Goal: Information Seeking & Learning: Learn about a topic

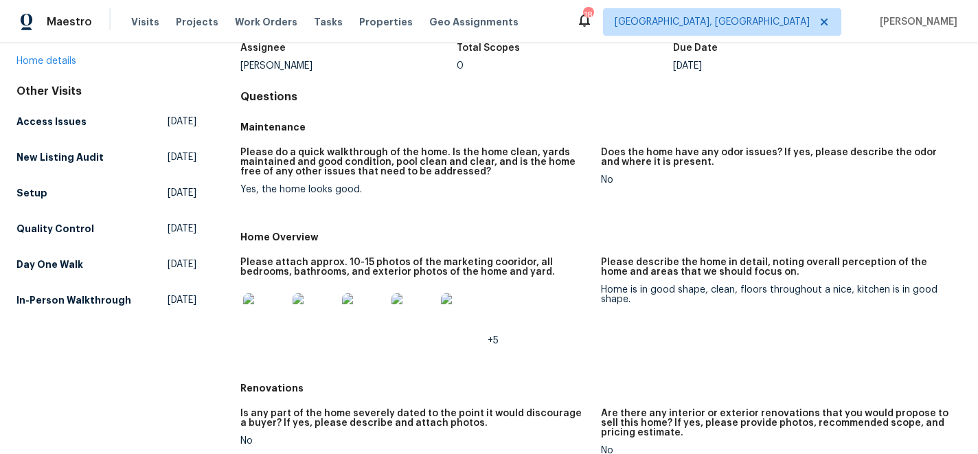
scroll to position [95, 0]
click at [266, 313] on img at bounding box center [265, 317] width 44 height 44
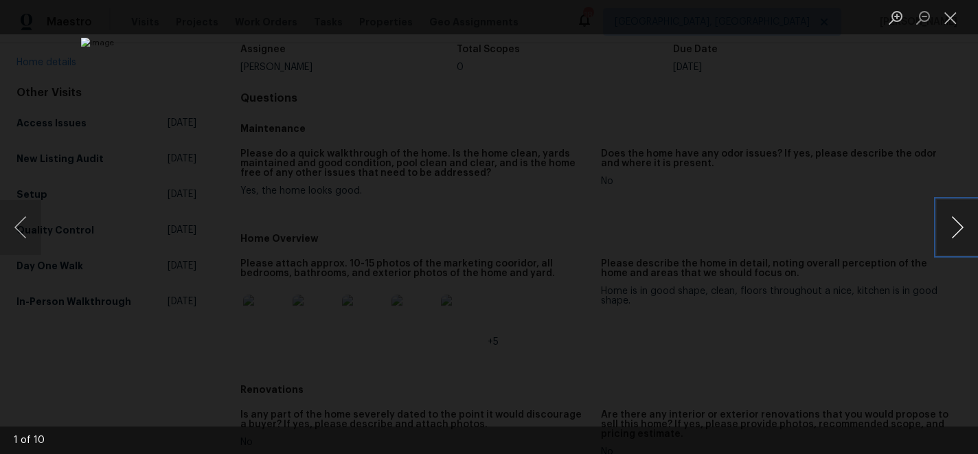
click at [955, 228] on button "Next image" at bounding box center [957, 227] width 41 height 55
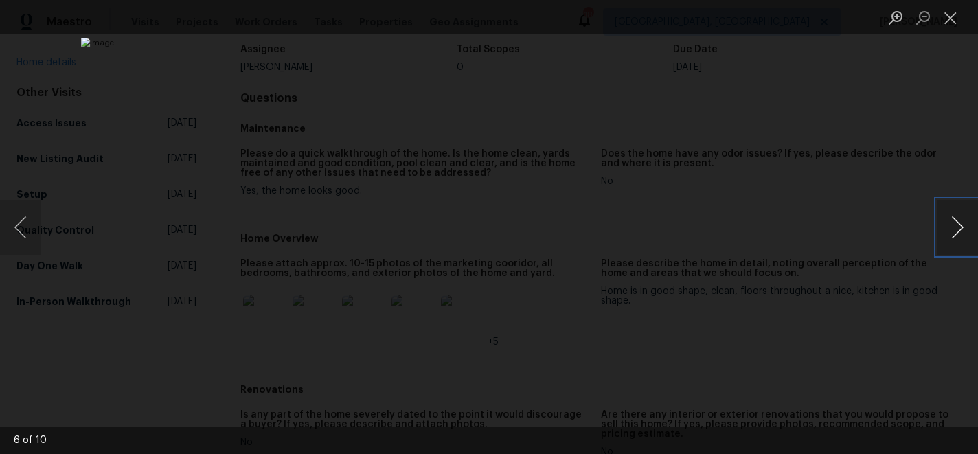
click at [955, 228] on button "Next image" at bounding box center [957, 227] width 41 height 55
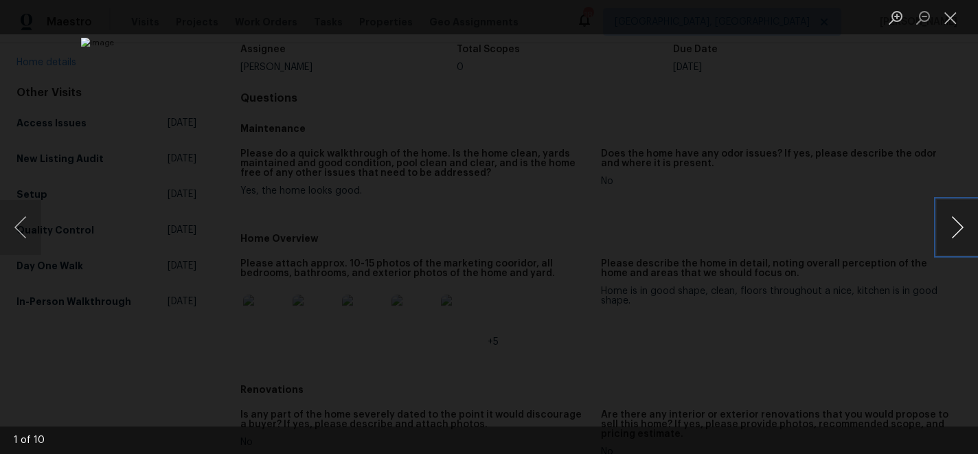
click at [955, 228] on button "Next image" at bounding box center [957, 227] width 41 height 55
click at [954, 20] on button "Close lightbox" at bounding box center [950, 17] width 27 height 24
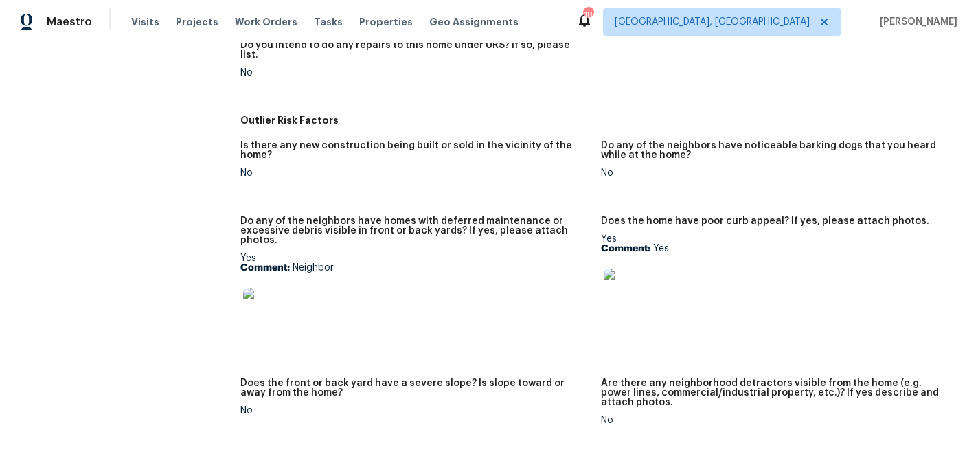
scroll to position [564, 0]
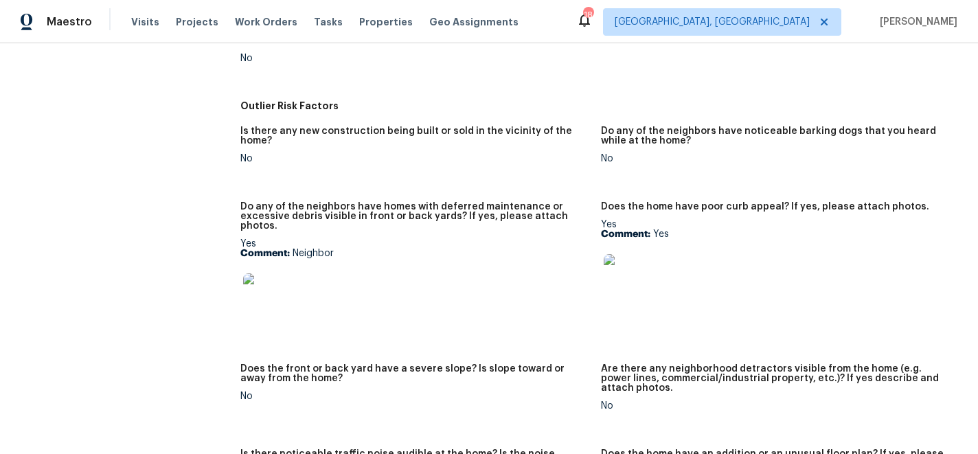
click at [630, 263] on img at bounding box center [626, 276] width 44 height 44
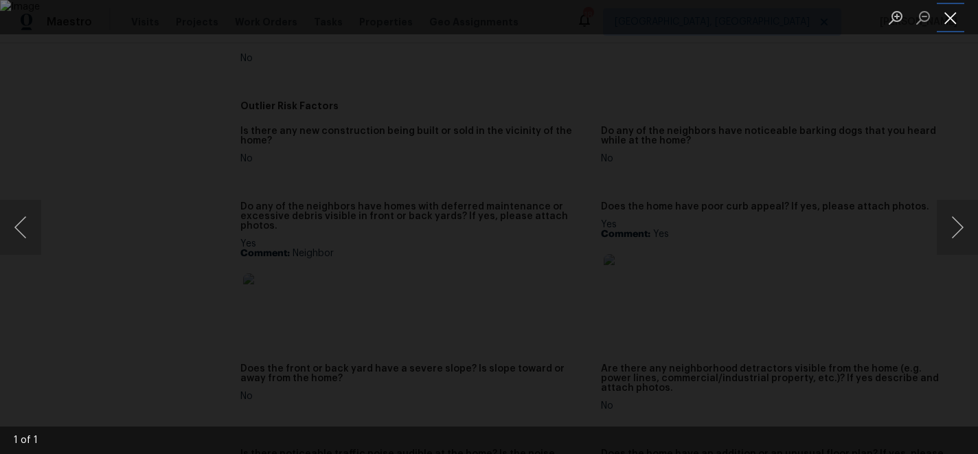
click at [953, 20] on button "Close lightbox" at bounding box center [950, 17] width 27 height 24
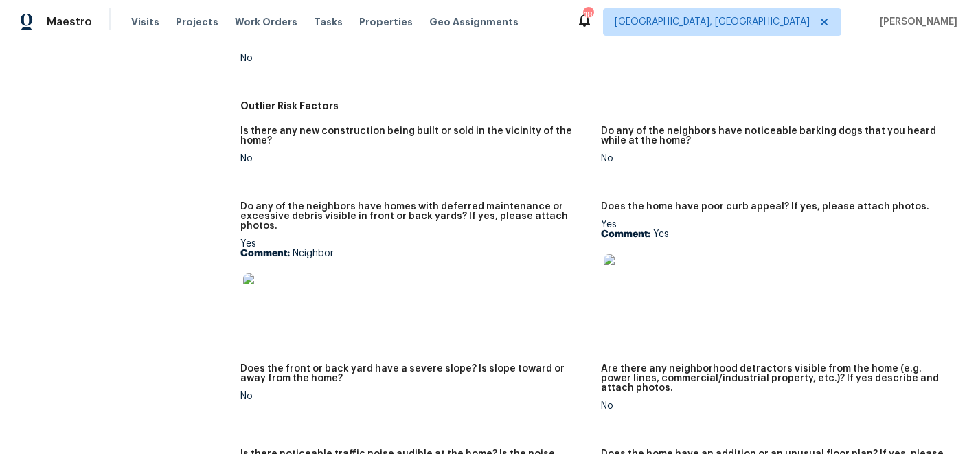
click at [260, 273] on img at bounding box center [265, 295] width 44 height 44
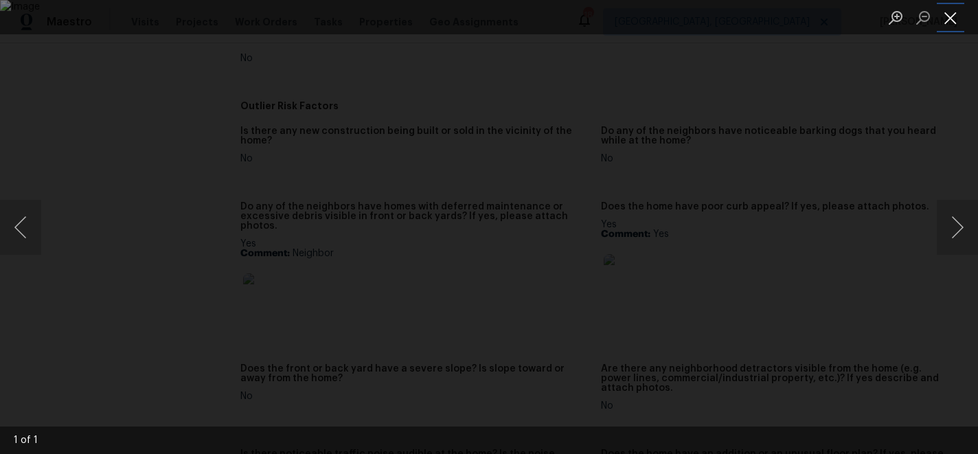
click at [945, 19] on button "Close lightbox" at bounding box center [950, 17] width 27 height 24
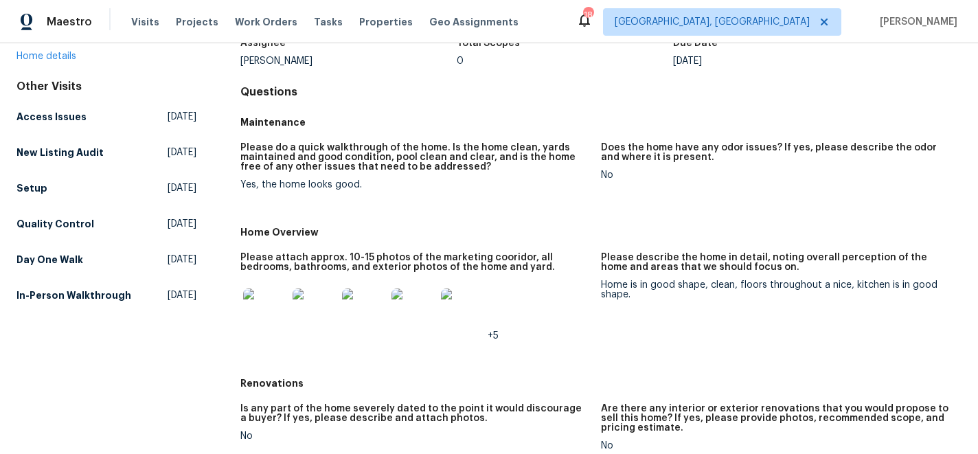
scroll to position [0, 0]
